Goal: Information Seeking & Learning: Learn about a topic

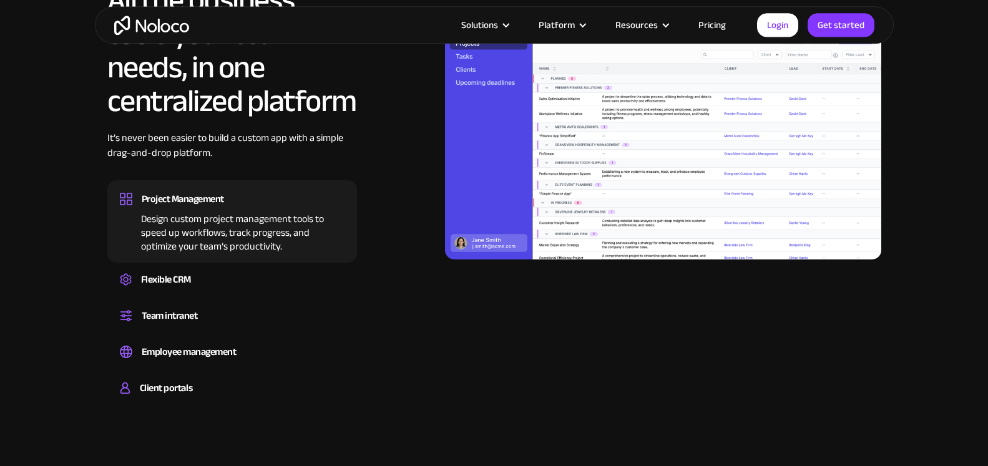
scroll to position [1179, 0]
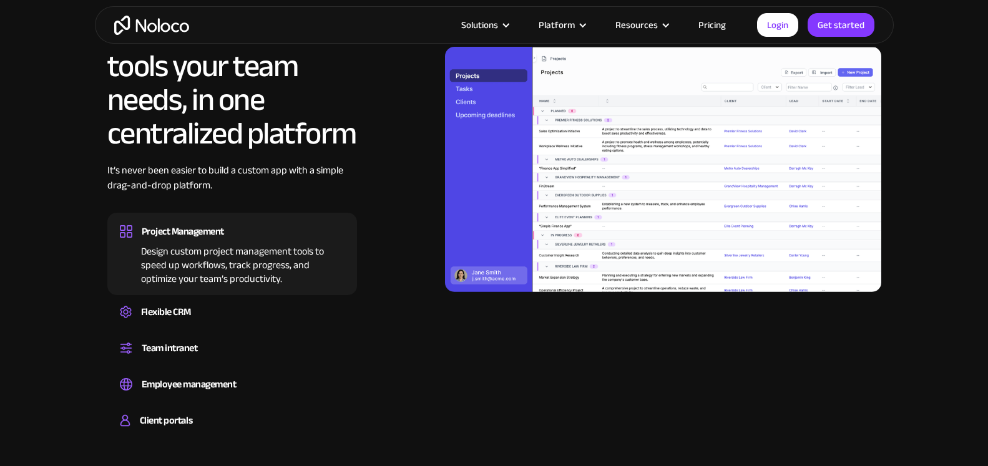
click at [208, 245] on div "Design custom project management tools to speed up workflows, track progress, a…" at bounding box center [232, 263] width 225 height 45
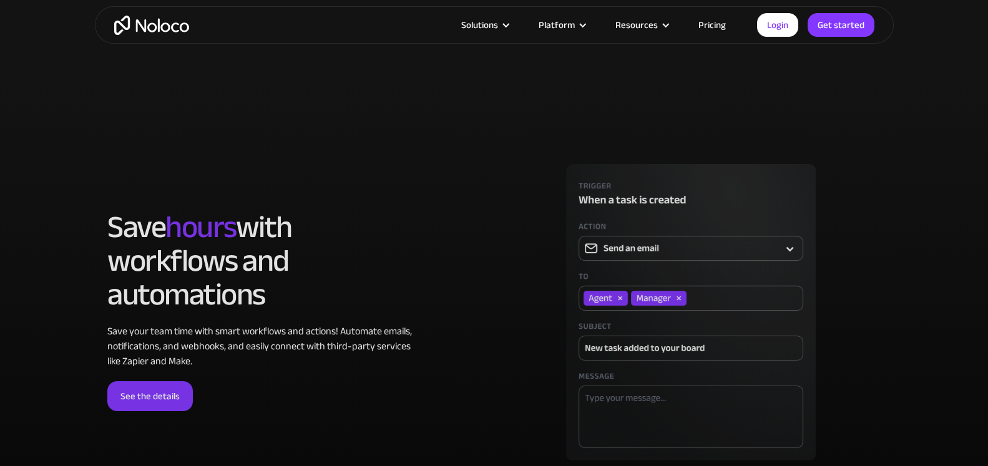
scroll to position [3459, 0]
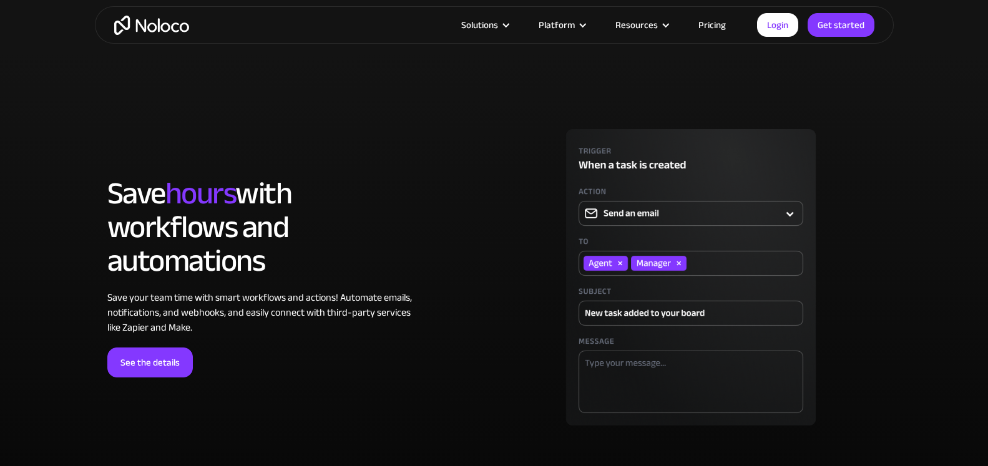
click at [713, 17] on link "Pricing" at bounding box center [712, 25] width 59 height 16
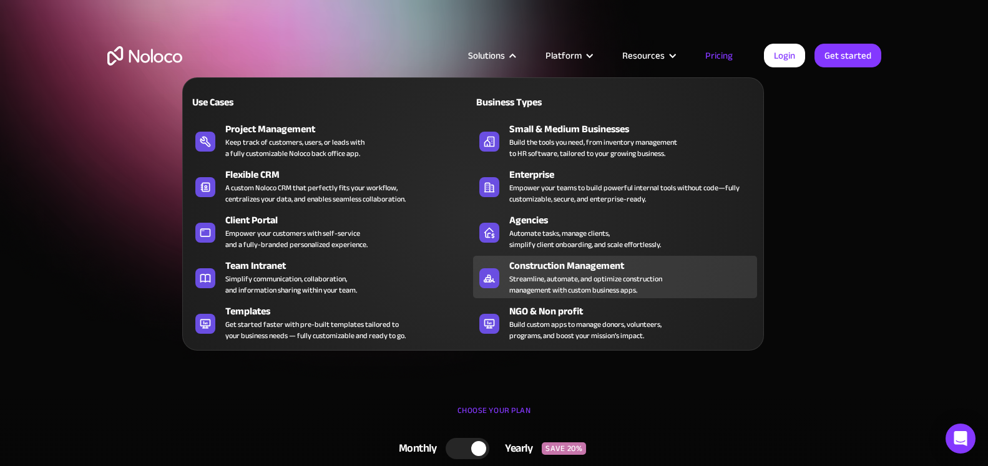
click at [557, 273] on div "Streamline, automate, and optimize construction management with custom business…" at bounding box center [585, 284] width 153 height 22
